Goal: Check status: Check status

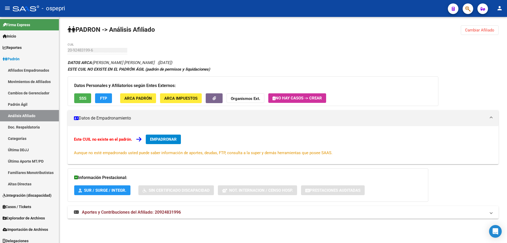
drag, startPoint x: 481, startPoint y: 30, endPoint x: 478, endPoint y: 30, distance: 3.2
click at [481, 30] on span "Cambiar Afiliado" at bounding box center [479, 30] width 29 height 5
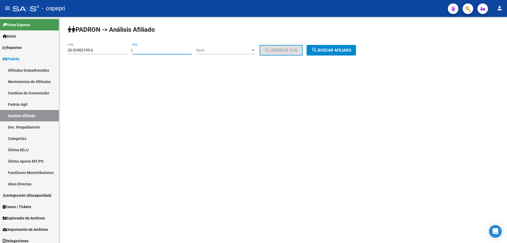
click at [161, 49] on input "DNI" at bounding box center [162, 50] width 60 height 5
paste input "34223487"
type input "34223487"
click at [214, 52] on span "Sexo" at bounding box center [223, 50] width 55 height 5
drag, startPoint x: 218, startPoint y: 52, endPoint x: 221, endPoint y: 52, distance: 3.4
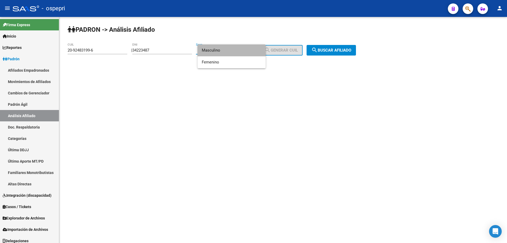
click at [221, 52] on span "Masculino" at bounding box center [232, 50] width 60 height 12
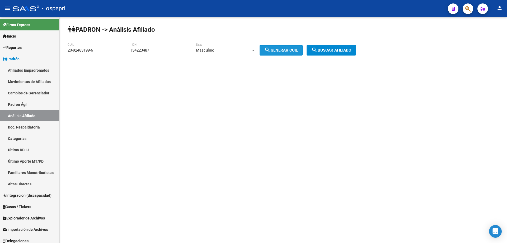
click at [291, 53] on button "search Generar CUIL" at bounding box center [281, 50] width 43 height 11
type input "23-34223487-9"
click at [332, 50] on span "search Buscar afiliado" at bounding box center [331, 50] width 40 height 5
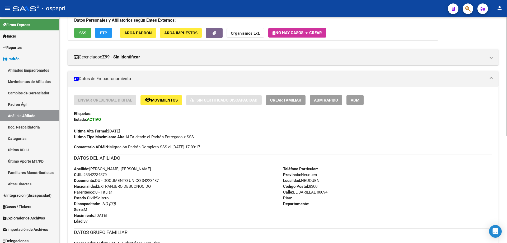
scroll to position [204, 0]
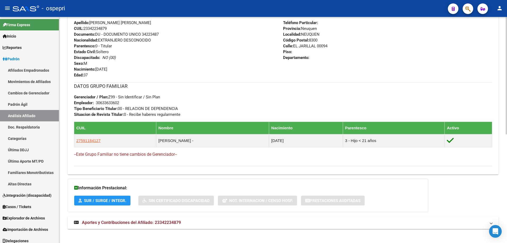
click at [150, 220] on span "Aportes y Contribuciones del Afiliado: 23342234879" at bounding box center [131, 222] width 99 height 5
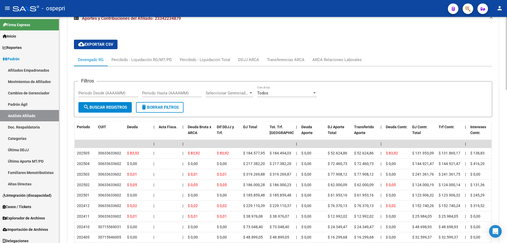
scroll to position [415, 0]
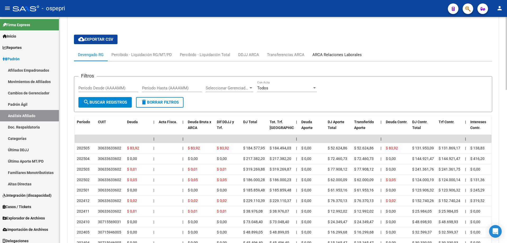
click at [323, 55] on div "ARCA Relaciones Laborales" at bounding box center [337, 55] width 49 height 6
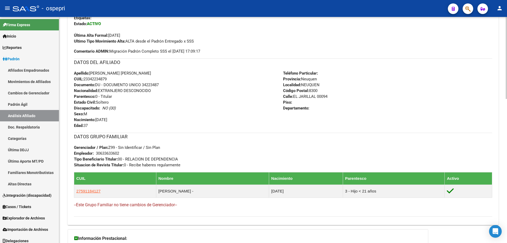
scroll to position [0, 0]
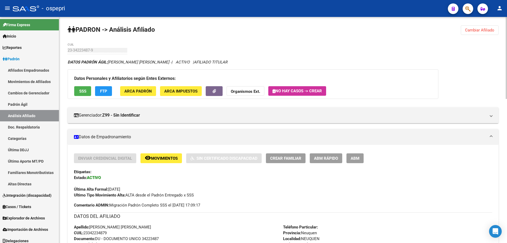
click at [79, 48] on div "23-34223487-9 CUIL" at bounding box center [98, 48] width 60 height 11
click at [480, 32] on span "Cambiar Afiliado" at bounding box center [479, 30] width 29 height 5
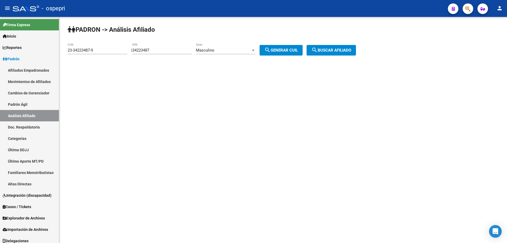
click at [151, 50] on input "34223487" at bounding box center [162, 50] width 60 height 5
paste input "42265143"
type input "42265143"
click at [282, 49] on span "search Generar CUIL" at bounding box center [281, 50] width 34 height 5
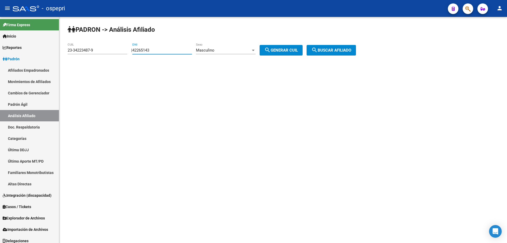
type input "20-42265143-9"
click at [318, 49] on mat-icon "search" at bounding box center [314, 50] width 6 height 6
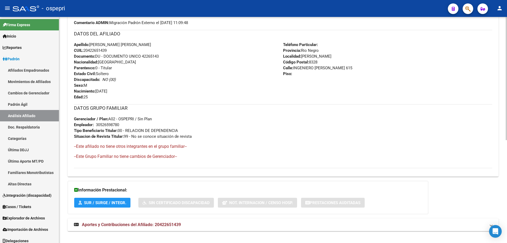
scroll to position [184, 0]
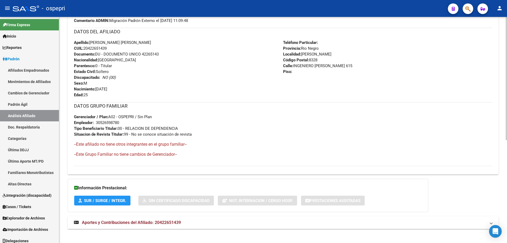
click at [166, 224] on span "Aportes y Contribuciones del Afiliado: 20422651439" at bounding box center [131, 222] width 99 height 5
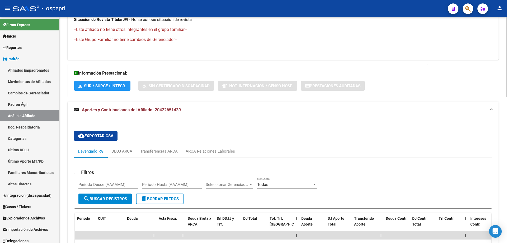
scroll to position [396, 0]
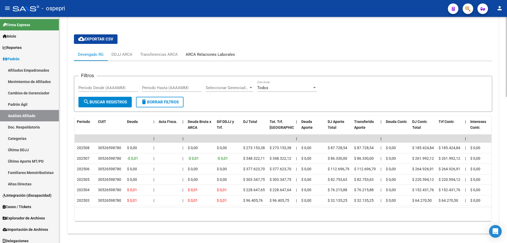
click at [219, 53] on div "ARCA Relaciones Laborales" at bounding box center [210, 55] width 49 height 6
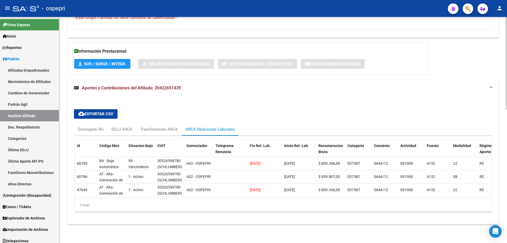
scroll to position [0, 0]
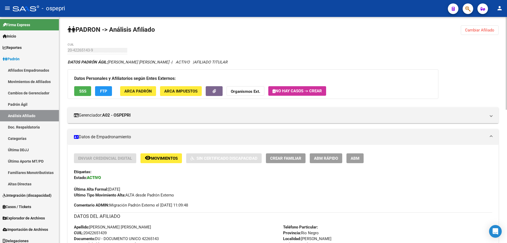
click at [478, 31] on span "Cambiar Afiliado" at bounding box center [479, 30] width 29 height 5
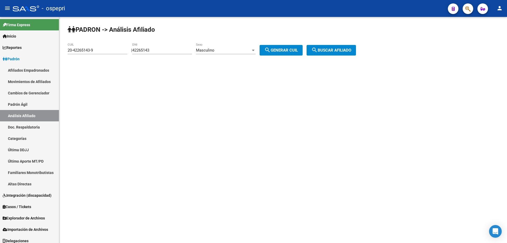
click at [150, 49] on input "42265143" at bounding box center [162, 50] width 60 height 5
click at [150, 50] on input "42265143" at bounding box center [162, 50] width 60 height 5
paste input "34952047"
type input "34952047"
click at [287, 51] on span "search Generar CUIL" at bounding box center [281, 50] width 34 height 5
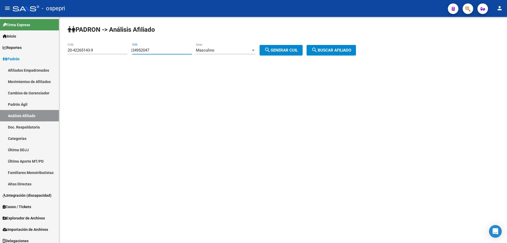
type input "20-34952047-9"
click at [326, 51] on span "search Buscar afiliado" at bounding box center [331, 50] width 40 height 5
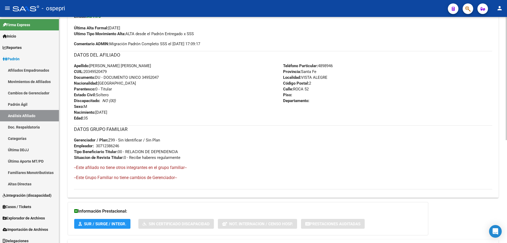
scroll to position [189, 0]
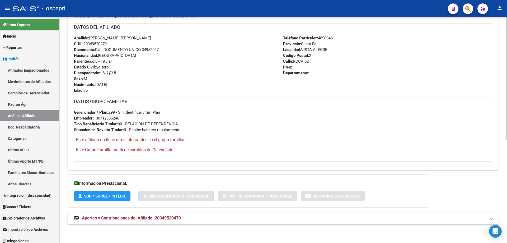
click at [173, 216] on span "Aportes y Contribuciones del Afiliado: 20349520479" at bounding box center [131, 217] width 99 height 5
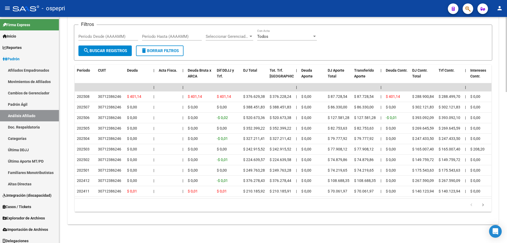
scroll to position [383, 0]
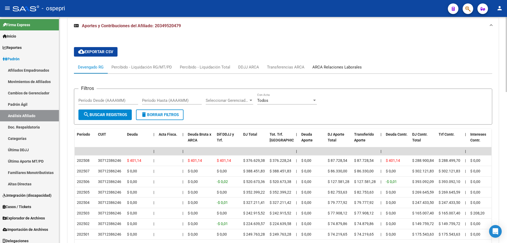
click at [324, 66] on div "ARCA Relaciones Laborales" at bounding box center [337, 67] width 49 height 6
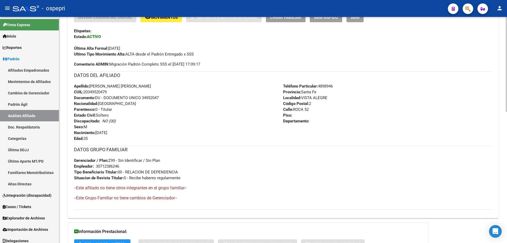
scroll to position [0, 0]
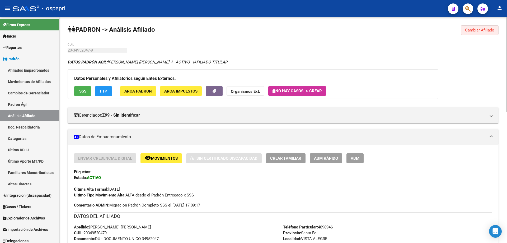
click at [477, 30] on span "Cambiar Afiliado" at bounding box center [479, 30] width 29 height 5
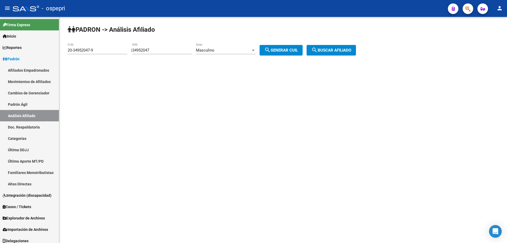
click at [149, 50] on input "34952047" at bounding box center [162, 50] width 60 height 5
paste input "9130771"
type input "39130771"
click at [283, 45] on button "search Generar CUIL" at bounding box center [281, 50] width 43 height 11
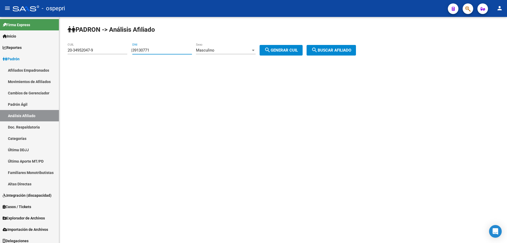
type input "20-39130771-8"
click at [298, 50] on span "search Generar CUIL" at bounding box center [281, 50] width 34 height 5
click at [328, 49] on span "search Buscar afiliado" at bounding box center [331, 50] width 40 height 5
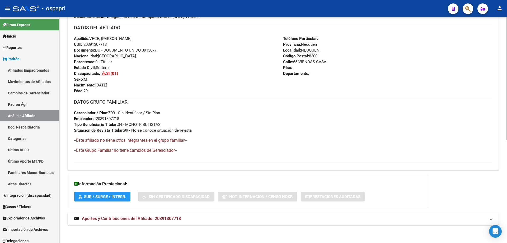
scroll to position [189, 0]
click at [180, 219] on span "Aportes y Contribuciones del Afiliado: 20391307718" at bounding box center [131, 217] width 99 height 5
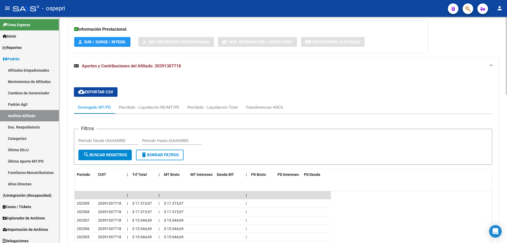
scroll to position [289, 0]
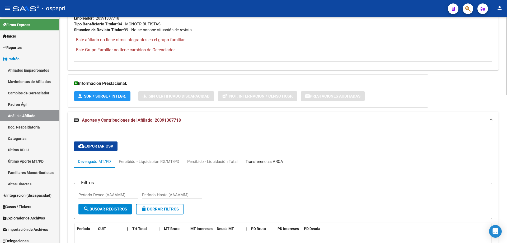
click at [251, 158] on div "Transferencias ARCA" at bounding box center [264, 161] width 45 height 13
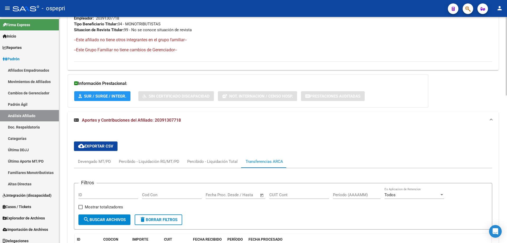
scroll to position [359, 0]
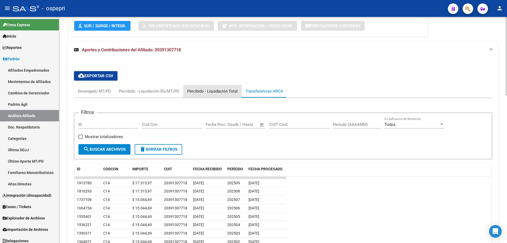
click at [214, 90] on div "Percibido - Liquidación Total" at bounding box center [212, 91] width 50 height 6
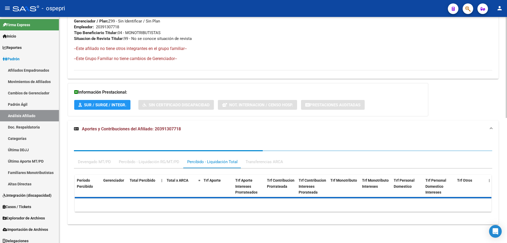
scroll to position [306, 0]
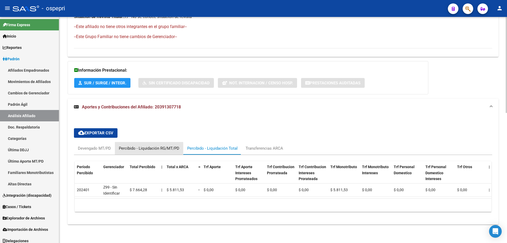
click at [136, 145] on div "Percibido - Liquidación RG/MT/PD" at bounding box center [149, 148] width 60 height 6
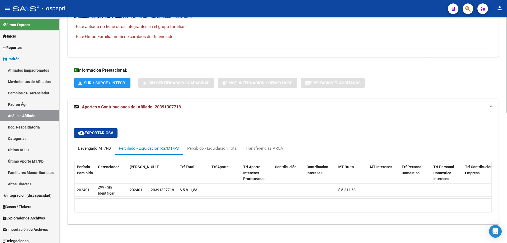
click at [90, 145] on div "Devengado MT/PD" at bounding box center [94, 148] width 33 height 6
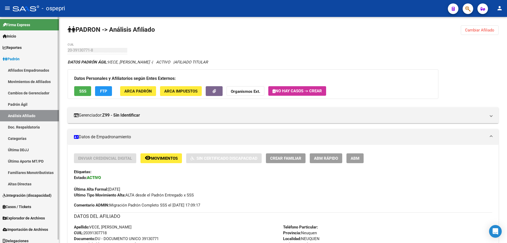
scroll to position [3, 0]
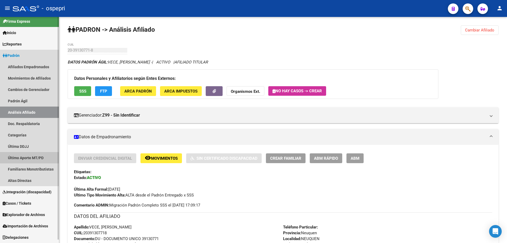
click at [27, 157] on link "Último Aporte MT/PD" at bounding box center [29, 157] width 59 height 11
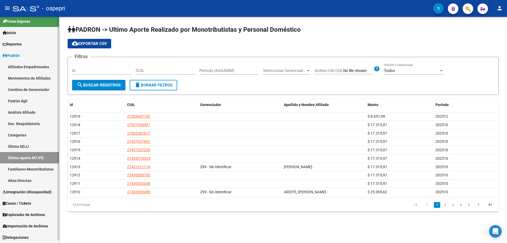
click at [27, 111] on link "Análisis Afiliado" at bounding box center [29, 111] width 59 height 11
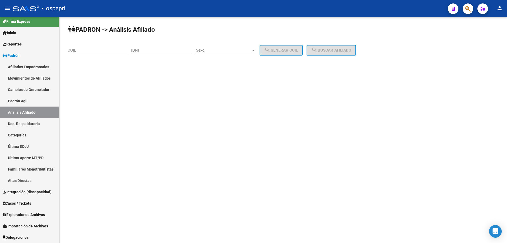
click at [154, 49] on input "DNI" at bounding box center [162, 50] width 60 height 5
paste input "39130771"
type input "39130771"
click at [260, 45] on button "search Generar CUIL" at bounding box center [281, 50] width 43 height 11
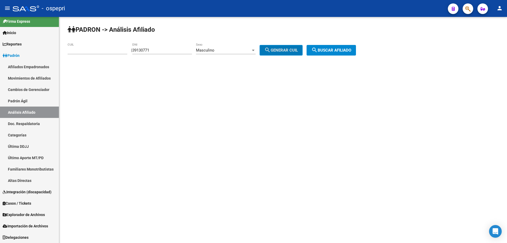
type input "20-39130771-8"
click button "search Buscar afiliado" at bounding box center [331, 50] width 49 height 11
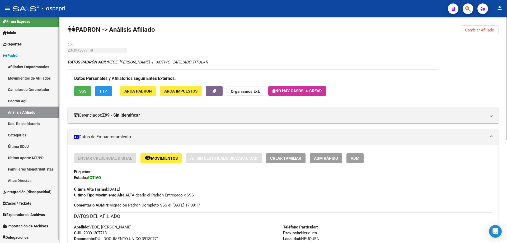
click at [35, 157] on link "Último Aporte MT/PD" at bounding box center [29, 157] width 59 height 11
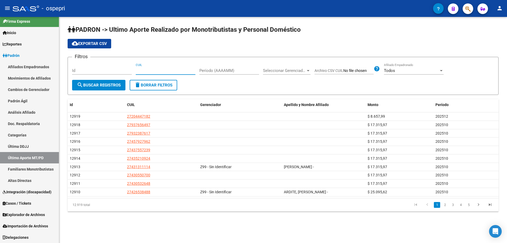
click at [145, 69] on input "CUIL" at bounding box center [166, 70] width 60 height 5
paste input "20-39130771-8"
type input "20-39130771-8"
click at [303, 71] on span "Seleccionar Gerenciador" at bounding box center [284, 70] width 43 height 5
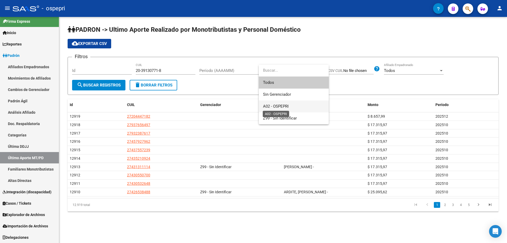
click at [276, 106] on span "A02 - OSPEPRI" at bounding box center [276, 106] width 26 height 5
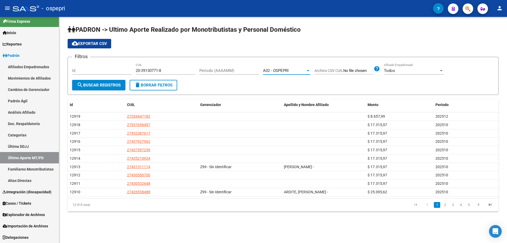
click at [87, 88] on button "search Buscar Registros" at bounding box center [98, 85] width 53 height 11
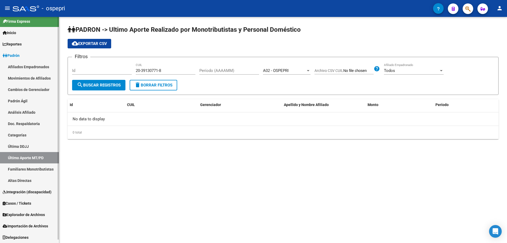
click at [22, 114] on link "Análisis Afiliado" at bounding box center [29, 111] width 59 height 11
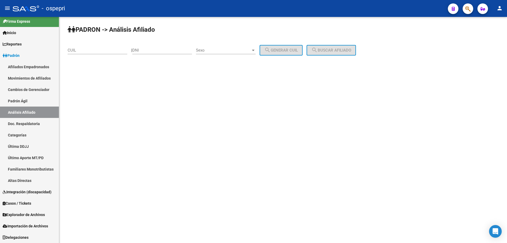
click at [78, 53] on div "CUIL" at bounding box center [98, 48] width 60 height 11
paste input "20-39130771-8"
type input "20-39130771-8"
click at [334, 48] on span "search Buscar afiliado" at bounding box center [331, 50] width 40 height 5
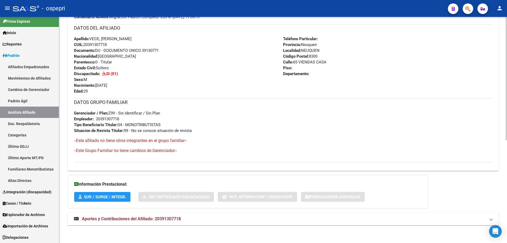
scroll to position [189, 0]
click at [141, 220] on span "Aportes y Contribuciones del Afiliado: 20391307718" at bounding box center [131, 217] width 99 height 5
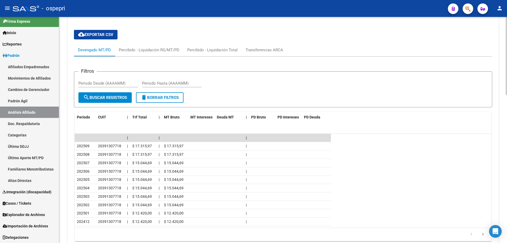
scroll to position [0, 0]
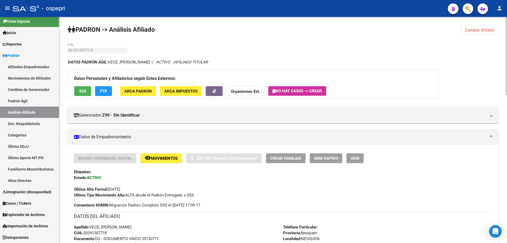
click at [472, 32] on button "Cambiar Afiliado" at bounding box center [480, 30] width 38 height 10
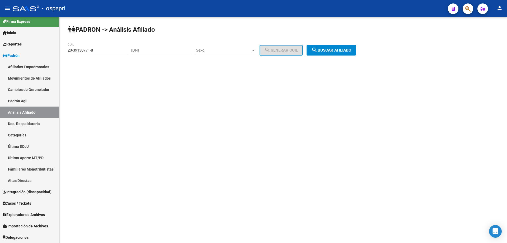
click at [150, 49] on input "DNI" at bounding box center [162, 50] width 60 height 5
paste input "34173944"
type input "34173944"
click at [236, 50] on span "Sexo" at bounding box center [223, 50] width 55 height 5
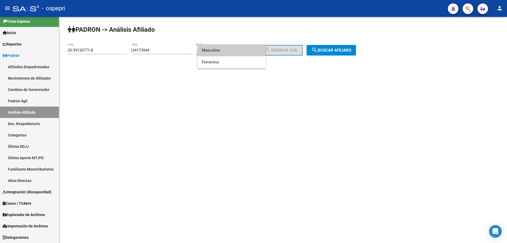
click at [230, 52] on span "Masculino" at bounding box center [232, 50] width 60 height 12
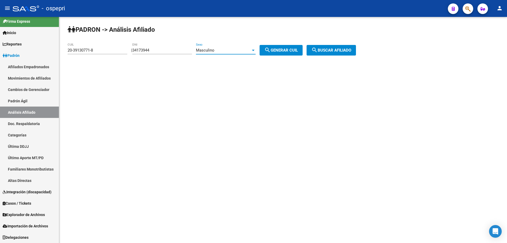
click at [270, 49] on mat-icon "search" at bounding box center [267, 50] width 6 height 6
type input "20-34173944-7"
click at [346, 49] on span "search Buscar afiliado" at bounding box center [331, 50] width 40 height 5
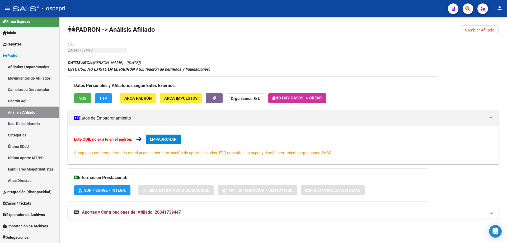
click at [160, 201] on div "Información Prestacional: SUR / SURGE / INTEGR. Sin Certificado Discapacidad No…" at bounding box center [248, 184] width 361 height 33
click at [158, 209] on mat-expansion-panel-header "Aportes y Contribuciones del Afiliado: 20341739447" at bounding box center [283, 212] width 431 height 13
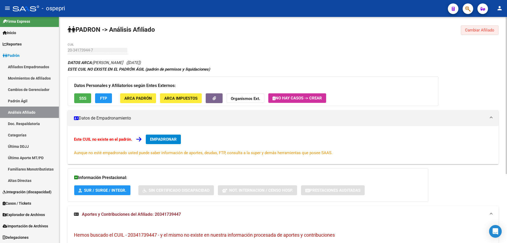
drag, startPoint x: 481, startPoint y: 29, endPoint x: 325, endPoint y: 42, distance: 157.0
click at [481, 28] on span "Cambiar Afiliado" at bounding box center [479, 30] width 29 height 5
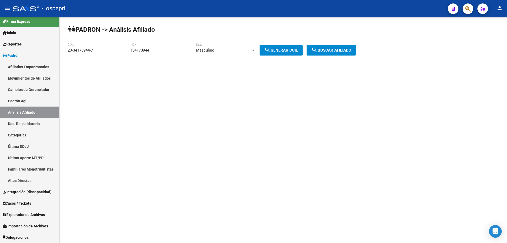
click at [142, 48] on div "34173944 DNI" at bounding box center [162, 48] width 60 height 11
click at [151, 58] on div "34173944 DNI" at bounding box center [162, 51] width 60 height 16
click at [151, 51] on input "34173944" at bounding box center [162, 50] width 60 height 5
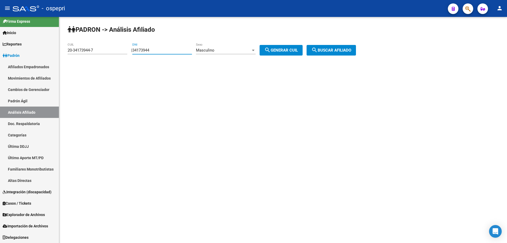
paste input "890865"
type input "38908654"
drag, startPoint x: 289, startPoint y: 49, endPoint x: 305, endPoint y: 48, distance: 16.6
click at [289, 48] on span "search Generar CUIL" at bounding box center [281, 50] width 34 height 5
type input "20-38908654-2"
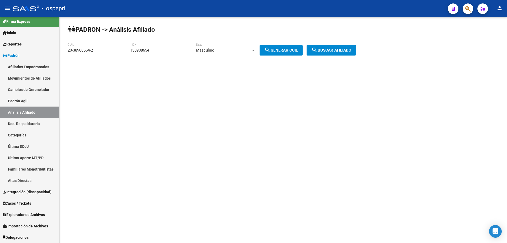
drag, startPoint x: 321, startPoint y: 47, endPoint x: 301, endPoint y: 54, distance: 20.5
click at [318, 47] on mat-icon "search" at bounding box center [314, 50] width 6 height 6
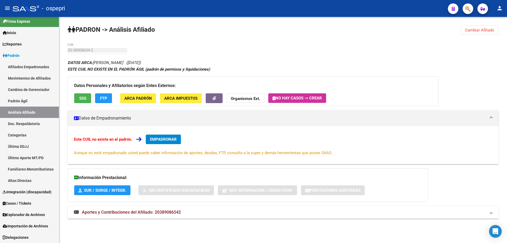
click at [177, 213] on span "Aportes y Contribuciones del Afiliado: 20389086542" at bounding box center [131, 211] width 99 height 5
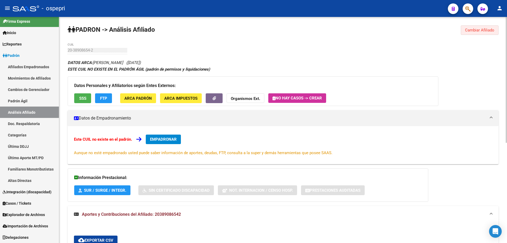
click at [477, 33] on button "Cambiar Afiliado" at bounding box center [480, 30] width 38 height 10
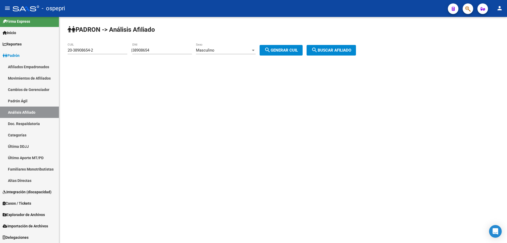
click at [149, 50] on input "38908654" at bounding box center [162, 50] width 60 height 5
paste input "29092192"
type input "29092192"
click at [280, 53] on button "search Generar CUIL" at bounding box center [281, 50] width 43 height 11
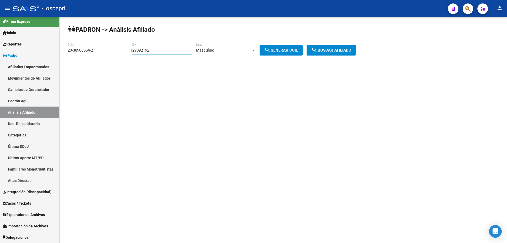
type input "23-29092192-9"
click at [336, 49] on span "search Buscar afiliado" at bounding box center [331, 50] width 40 height 5
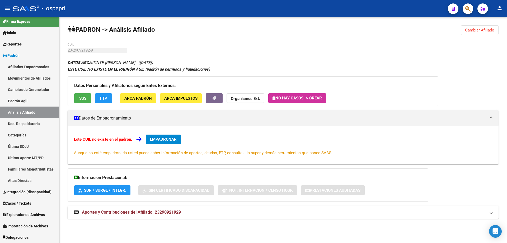
click at [148, 210] on span "Aportes y Contribuciones del Afiliado: 23290921929" at bounding box center [131, 211] width 99 height 5
